Goal: Transaction & Acquisition: Download file/media

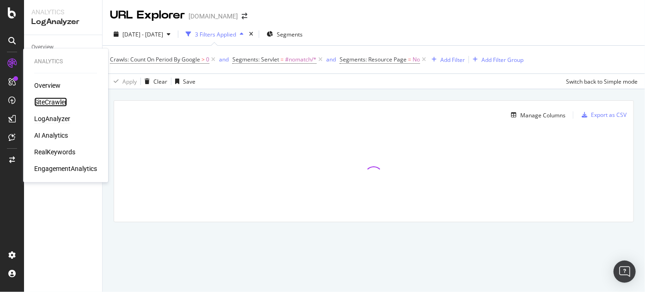
click at [54, 103] on div "SiteCrawler" at bounding box center [50, 101] width 33 height 9
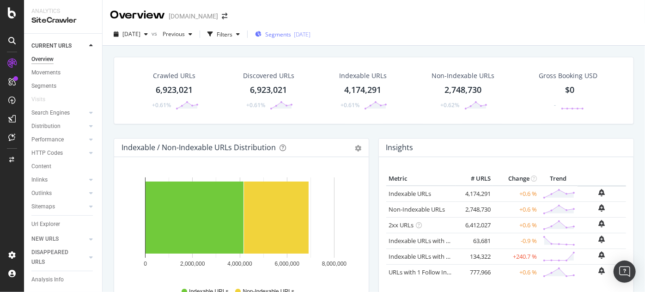
click at [288, 34] on span "Segments" at bounding box center [278, 34] width 26 height 8
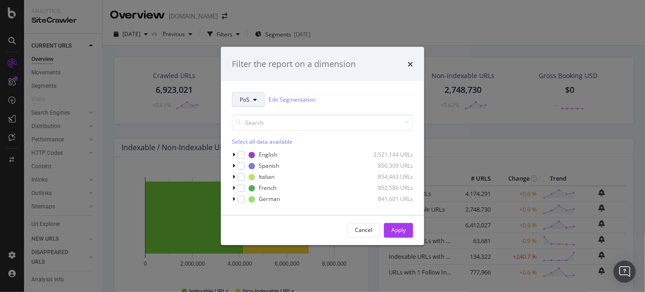
click at [254, 100] on icon "modal" at bounding box center [255, 100] width 4 height 6
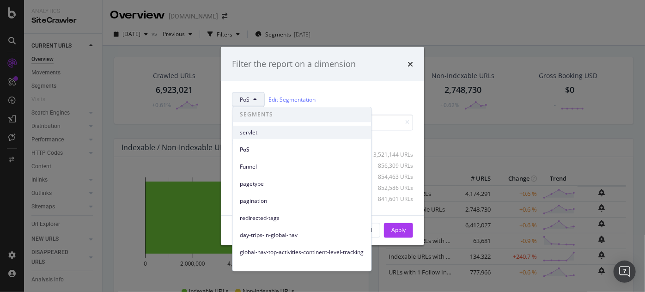
click at [251, 130] on span "servlet" at bounding box center [302, 132] width 124 height 8
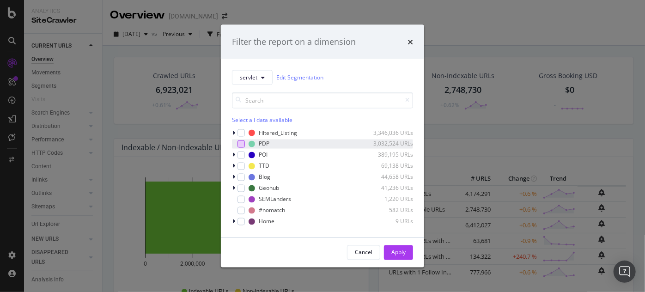
click at [243, 141] on div "modal" at bounding box center [240, 143] width 7 height 7
click at [401, 254] on div "Apply" at bounding box center [398, 252] width 14 height 8
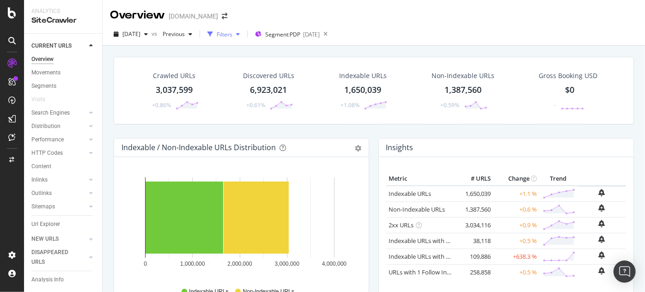
click at [232, 36] on div "Filters" at bounding box center [225, 34] width 16 height 8
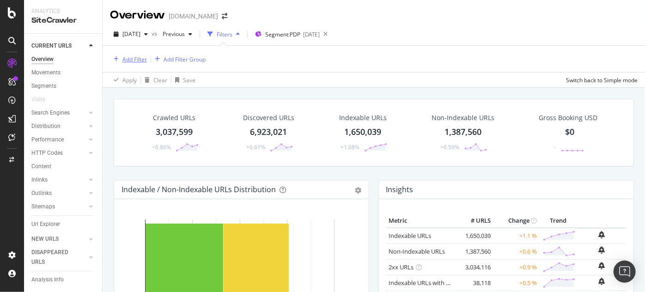
click at [133, 60] on div "Add Filter" at bounding box center [134, 59] width 24 height 8
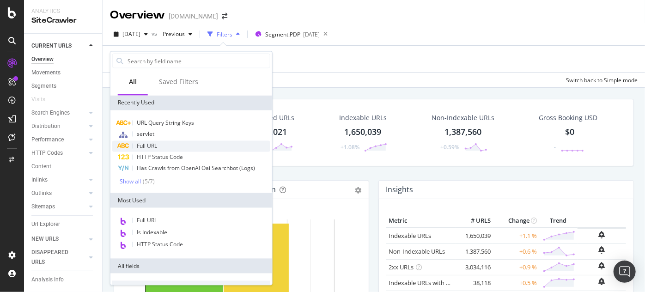
click at [163, 144] on div "Full URL" at bounding box center [191, 146] width 158 height 11
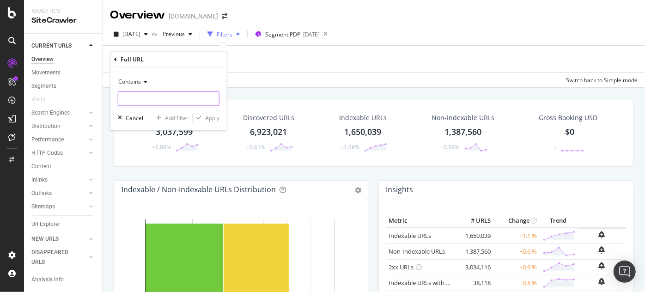
click at [137, 94] on input "text" at bounding box center [168, 98] width 101 height 15
type input "/tours/"
click at [211, 115] on div "Apply" at bounding box center [212, 118] width 14 height 8
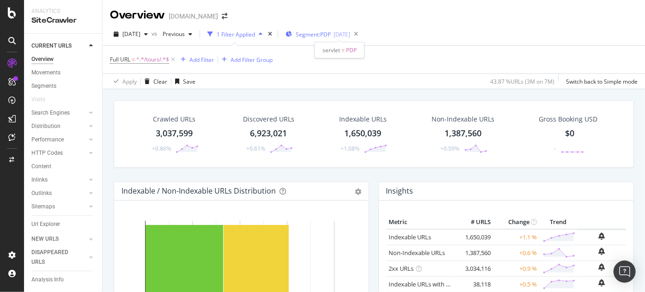
click at [330, 33] on span "Segment: PDP" at bounding box center [313, 34] width 35 height 8
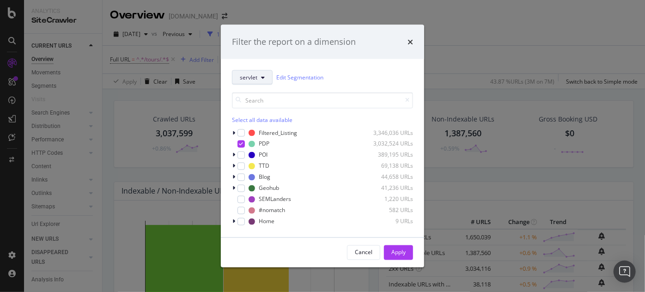
click at [260, 81] on button "servlet" at bounding box center [252, 77] width 41 height 15
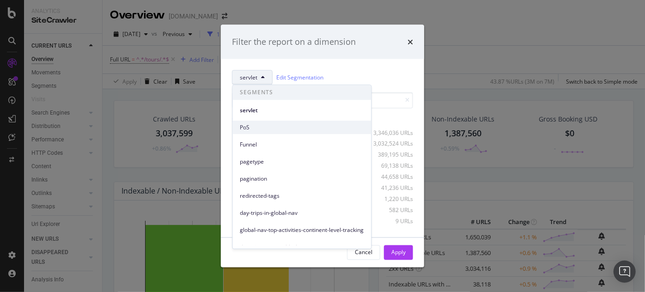
click at [271, 131] on span "PoS" at bounding box center [302, 127] width 124 height 8
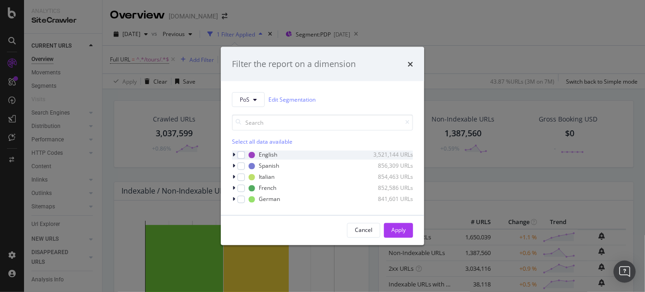
click at [234, 157] on icon "modal" at bounding box center [233, 155] width 3 height 6
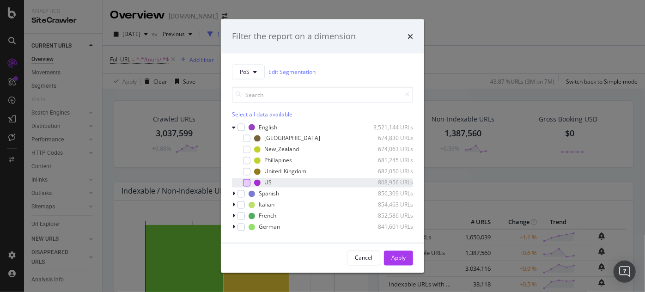
click at [248, 184] on div "modal" at bounding box center [246, 182] width 7 height 7
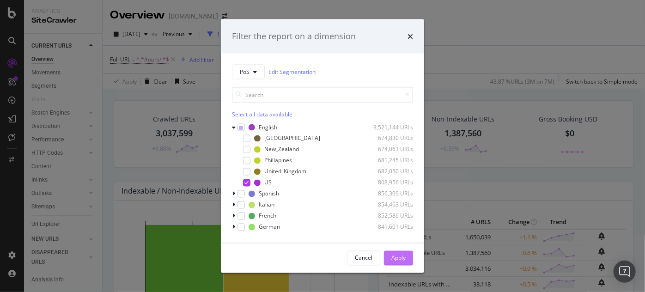
click at [397, 260] on div "Apply" at bounding box center [398, 258] width 14 height 8
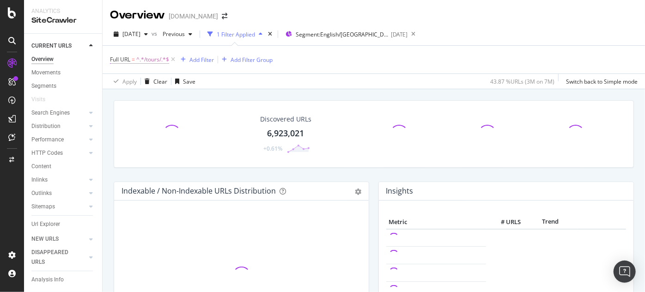
click at [134, 57] on span "=" at bounding box center [133, 59] width 3 height 8
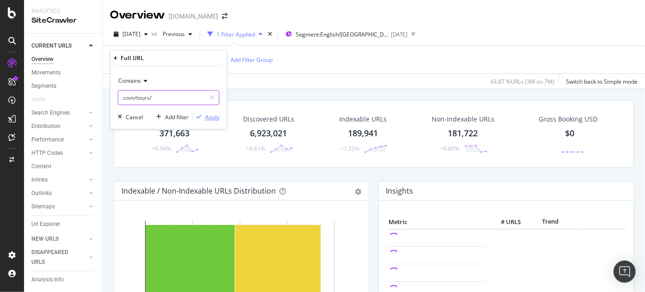
type input ".com/tours/"
click at [213, 121] on div "Apply" at bounding box center [206, 117] width 27 height 8
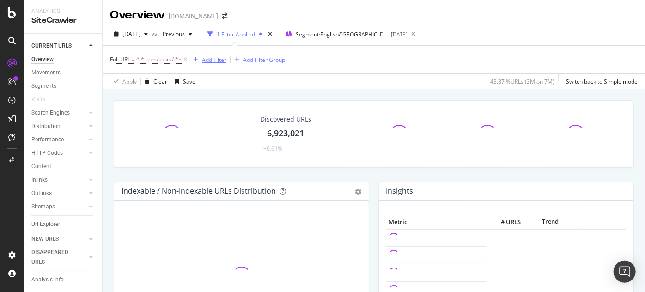
click at [218, 61] on div "Add Filter" at bounding box center [214, 60] width 24 height 8
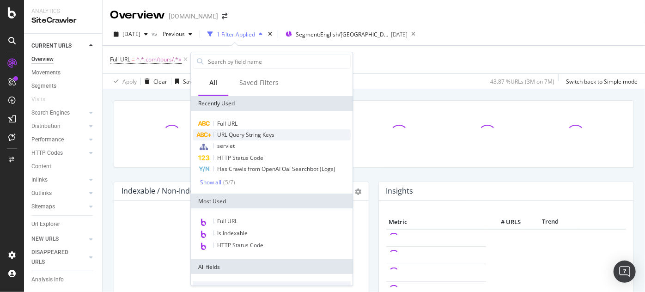
click at [248, 134] on span "URL Query String Keys" at bounding box center [245, 135] width 57 height 8
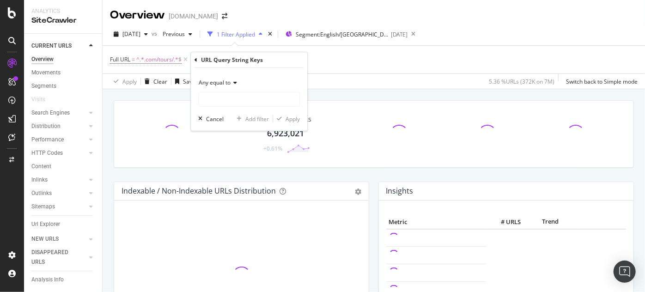
click at [216, 82] on span "Any equal to" at bounding box center [215, 83] width 32 height 8
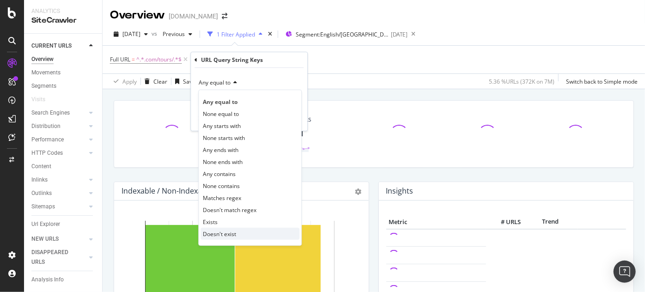
click at [226, 232] on span "Doesn't exist" at bounding box center [219, 234] width 33 height 8
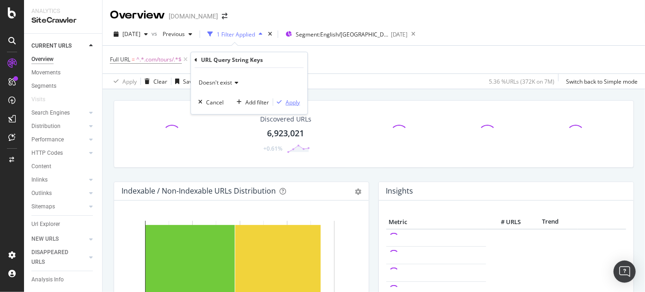
click at [292, 99] on div "Apply" at bounding box center [292, 102] width 14 height 8
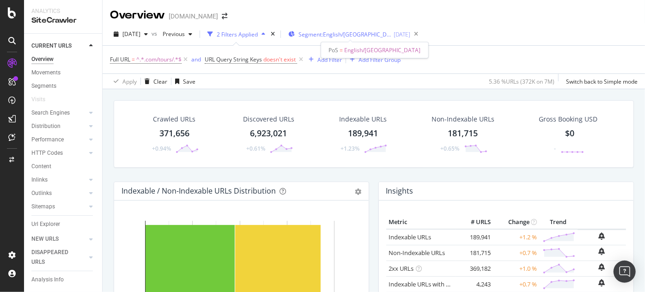
click at [322, 36] on span "Segment: English/[GEOGRAPHIC_DATA]" at bounding box center [344, 34] width 92 height 8
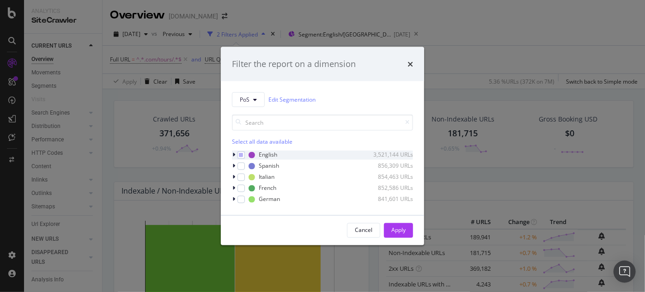
click at [233, 155] on icon "modal" at bounding box center [233, 155] width 3 height 6
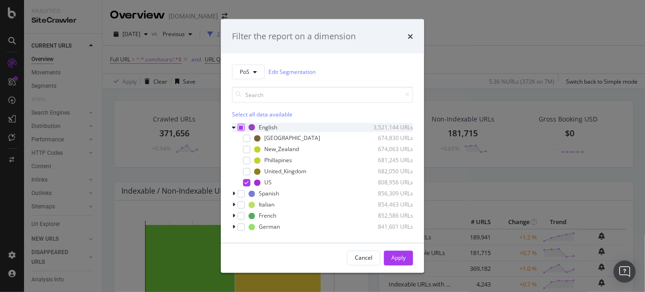
click at [240, 125] on icon "modal" at bounding box center [241, 127] width 4 height 5
click at [242, 126] on icon "modal" at bounding box center [241, 127] width 4 height 5
click at [232, 193] on icon "modal" at bounding box center [233, 194] width 3 height 6
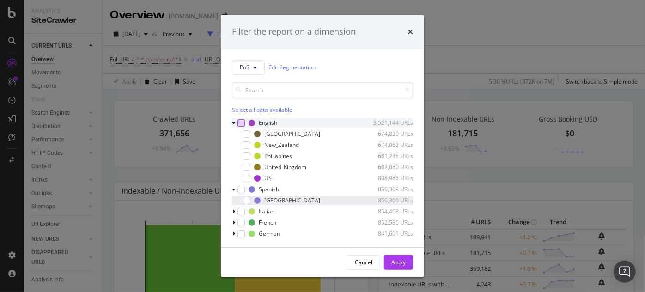
click at [248, 200] on div "modal" at bounding box center [246, 200] width 7 height 7
click at [399, 262] on div "Apply" at bounding box center [398, 262] width 14 height 8
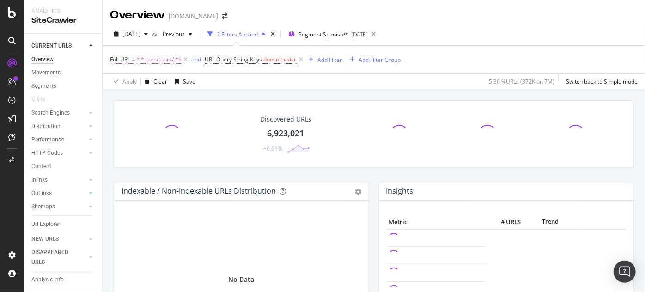
click at [163, 58] on span "^.*.com/tours/.*$" at bounding box center [158, 59] width 45 height 13
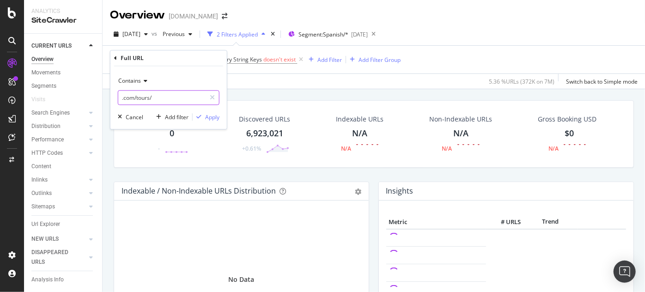
click at [133, 98] on input ".com/tours/" at bounding box center [161, 98] width 87 height 15
click at [147, 98] on input ".com/tours/" at bounding box center [161, 98] width 87 height 15
drag, startPoint x: 134, startPoint y: 99, endPoint x: 84, endPoint y: 91, distance: 51.0
click at [102, 97] on body "Analytics SiteCrawler CURRENT URLS Overview Movements Segments Visits Search En…" at bounding box center [322, 146] width 645 height 292
type input "/tours/"
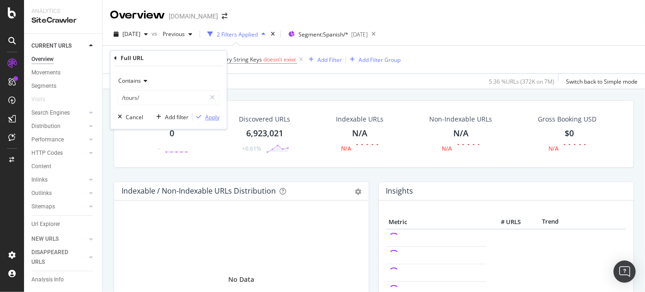
click at [209, 120] on div "Apply" at bounding box center [212, 117] width 14 height 8
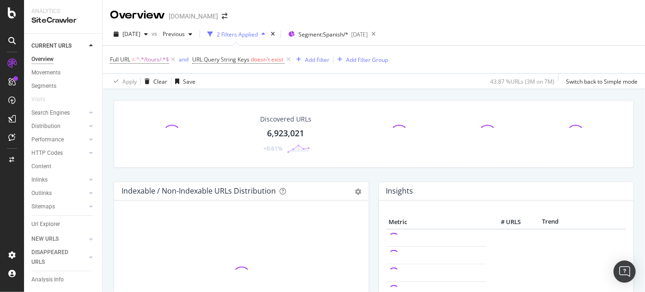
scroll to position [56, 0]
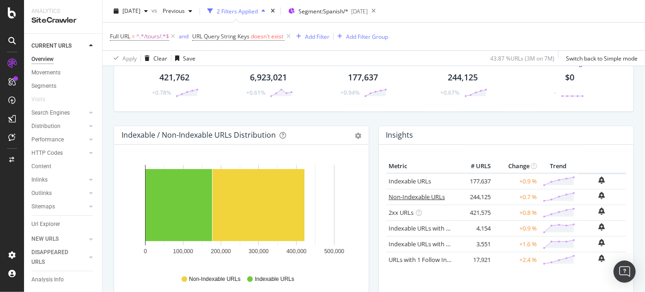
click at [410, 196] on link "Non-Indexable URLs" at bounding box center [416, 197] width 56 height 8
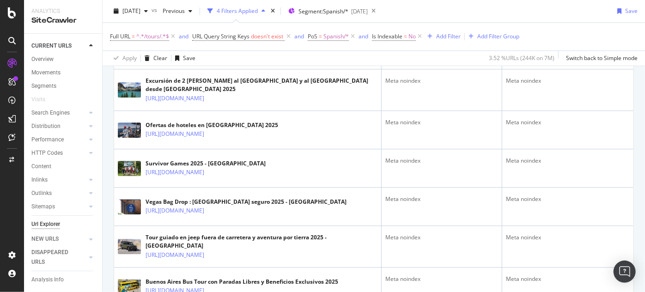
scroll to position [1231, 0]
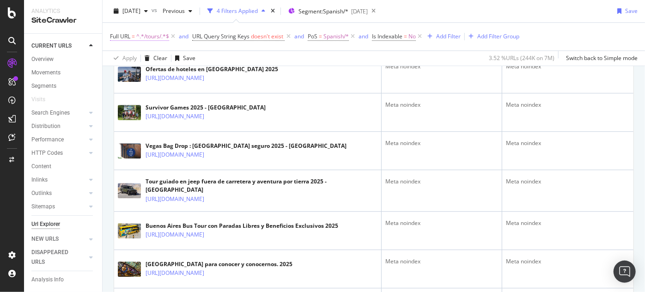
click at [124, 37] on span "Full URL" at bounding box center [120, 36] width 20 height 8
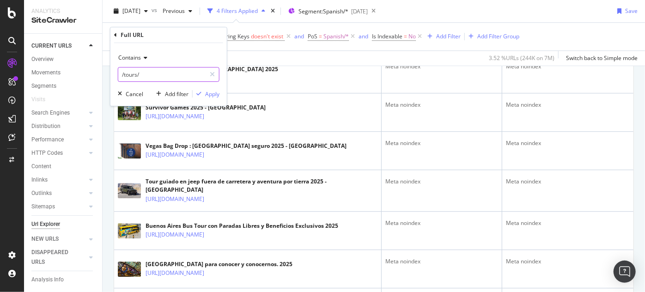
click at [123, 75] on input "/tours/" at bounding box center [161, 74] width 87 height 15
type input ".com/es-ES/tours/"
click at [208, 93] on div "Apply" at bounding box center [212, 94] width 14 height 8
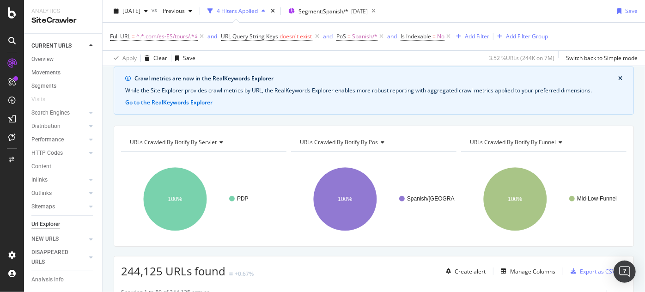
scroll to position [137, 0]
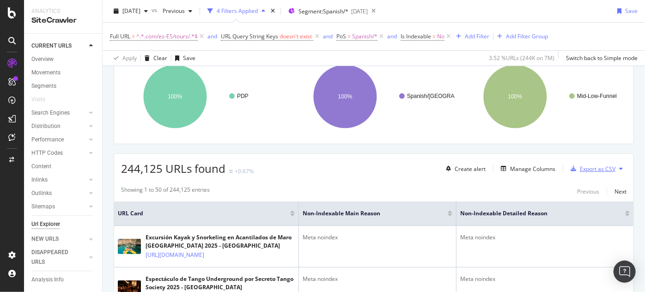
click at [586, 166] on div "Export as CSV" at bounding box center [598, 169] width 36 height 8
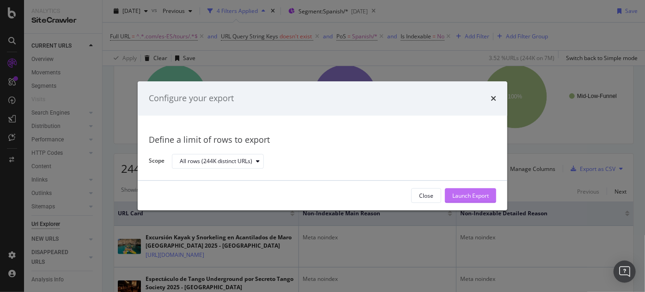
click at [467, 197] on div "Launch Export" at bounding box center [470, 196] width 36 height 8
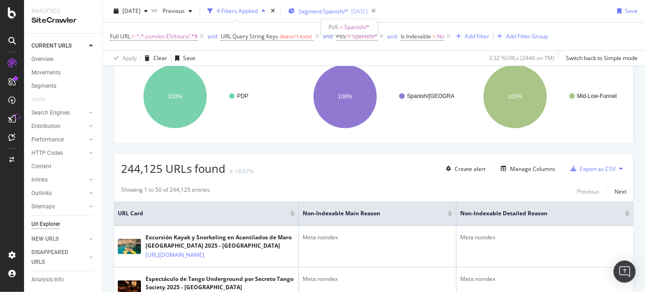
click at [339, 9] on span "Segment: Spanish/*" at bounding box center [323, 11] width 50 height 8
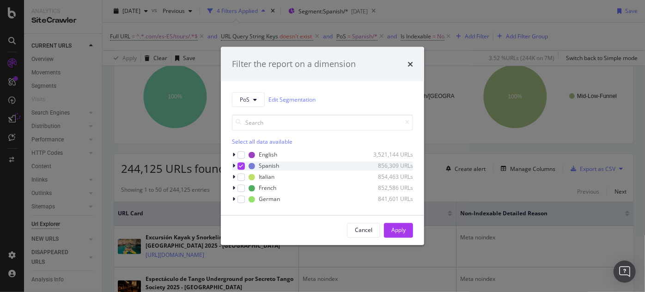
click at [242, 164] on icon "modal" at bounding box center [241, 166] width 4 height 5
click at [236, 152] on div "modal" at bounding box center [235, 154] width 6 height 9
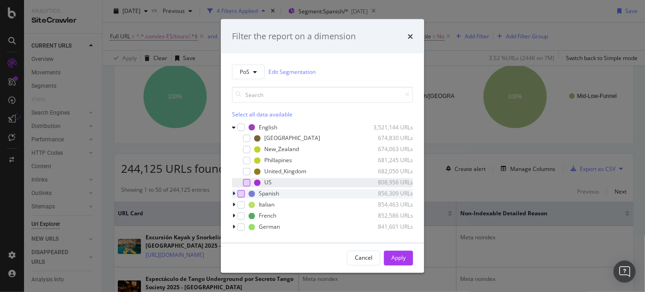
click at [247, 184] on div "modal" at bounding box center [246, 182] width 7 height 7
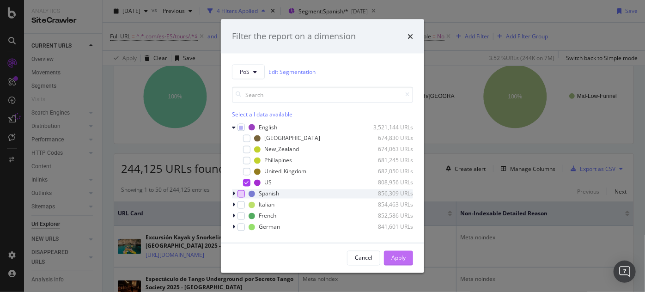
click at [405, 257] on div "Apply" at bounding box center [398, 258] width 14 height 8
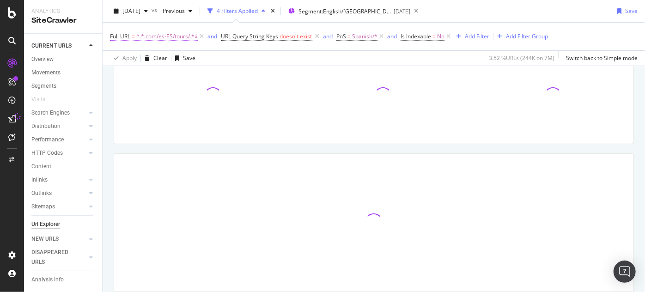
click at [151, 36] on span "^.*.com/es-ES/tours/.*$" at bounding box center [166, 36] width 61 height 13
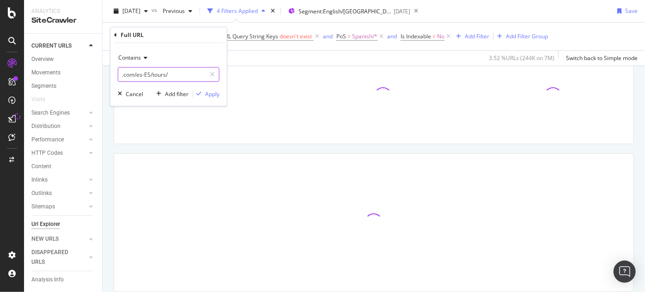
drag, startPoint x: 140, startPoint y: 78, endPoint x: 149, endPoint y: 75, distance: 9.4
click at [141, 78] on input ".com/es-ES/tours/" at bounding box center [161, 74] width 87 height 15
click at [145, 77] on input ".com/es-ES/tours/" at bounding box center [161, 74] width 87 height 15
type input ".com/tours/"
click at [212, 91] on div "Apply" at bounding box center [212, 94] width 14 height 8
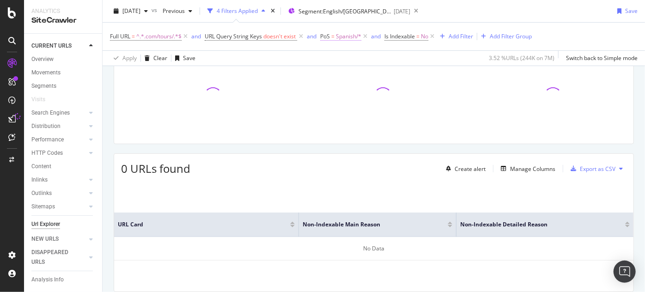
click at [346, 36] on span "Spanish/*" at bounding box center [348, 36] width 25 height 13
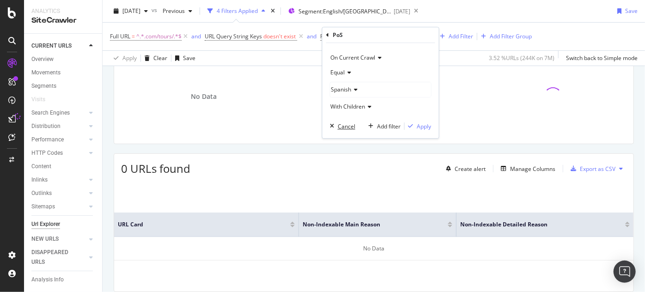
click at [347, 126] on div "Cancel" at bounding box center [347, 126] width 18 height 8
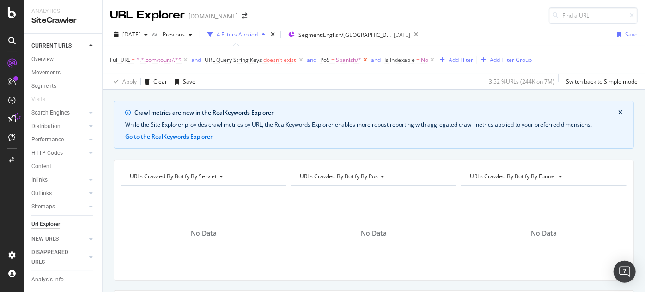
click at [367, 59] on icon at bounding box center [365, 59] width 8 height 9
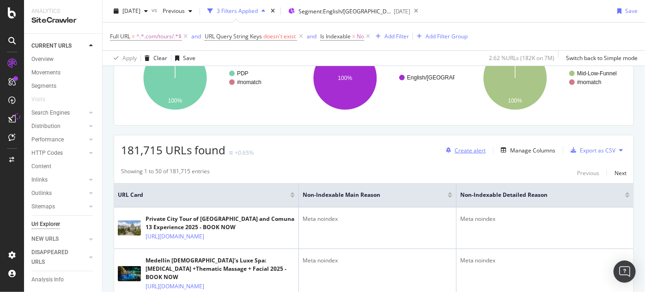
scroll to position [168, 0]
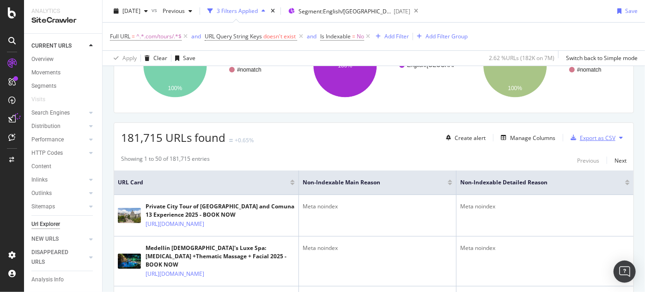
click at [588, 136] on div "Export as CSV" at bounding box center [598, 138] width 36 height 8
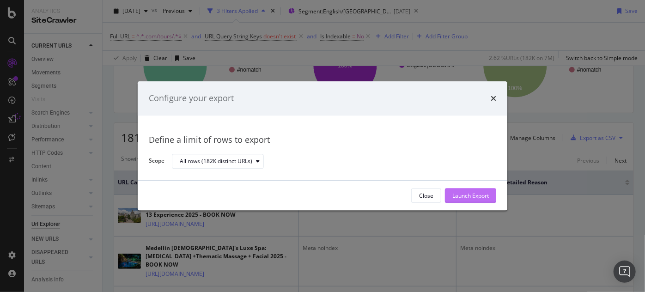
click at [463, 198] on div "Launch Export" at bounding box center [470, 196] width 36 height 8
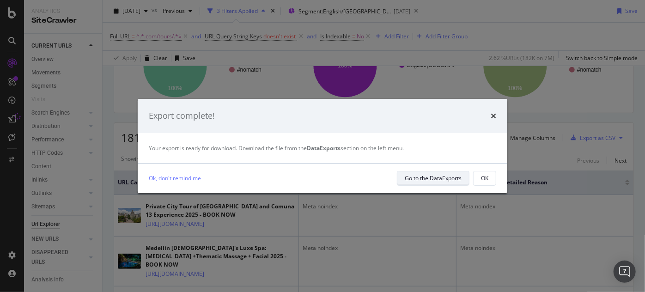
drag, startPoint x: 419, startPoint y: 178, endPoint x: 405, endPoint y: 179, distance: 14.8
click at [405, 179] on div "Go to the DataExports" at bounding box center [433, 178] width 57 height 8
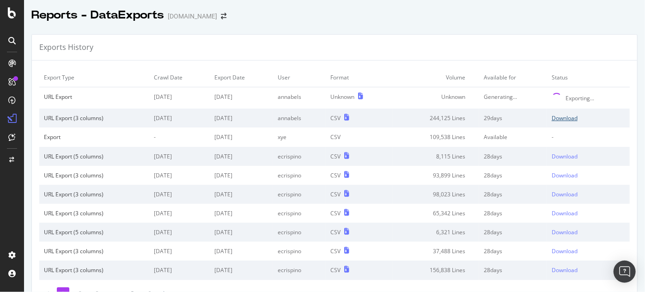
click at [552, 118] on div "Download" at bounding box center [564, 118] width 26 height 8
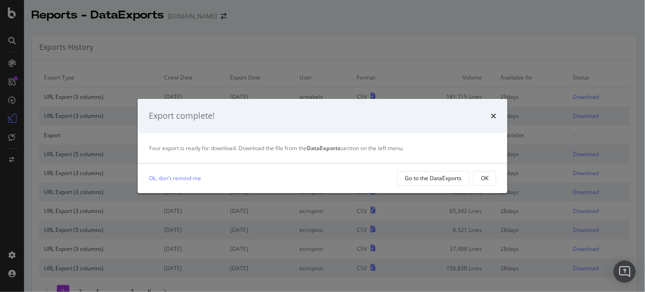
drag, startPoint x: 494, startPoint y: 118, endPoint x: 478, endPoint y: 113, distance: 17.3
click at [494, 118] on icon "times" at bounding box center [494, 115] width 6 height 7
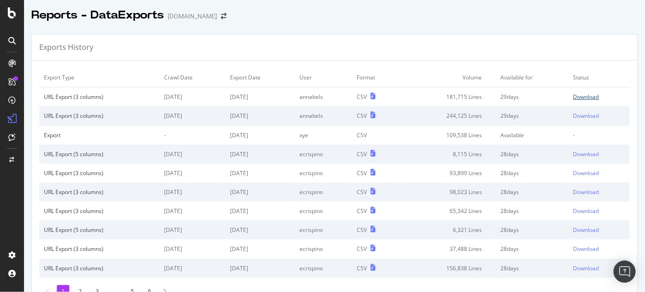
click at [573, 96] on div "Download" at bounding box center [586, 97] width 26 height 8
